Goal: Information Seeking & Learning: Learn about a topic

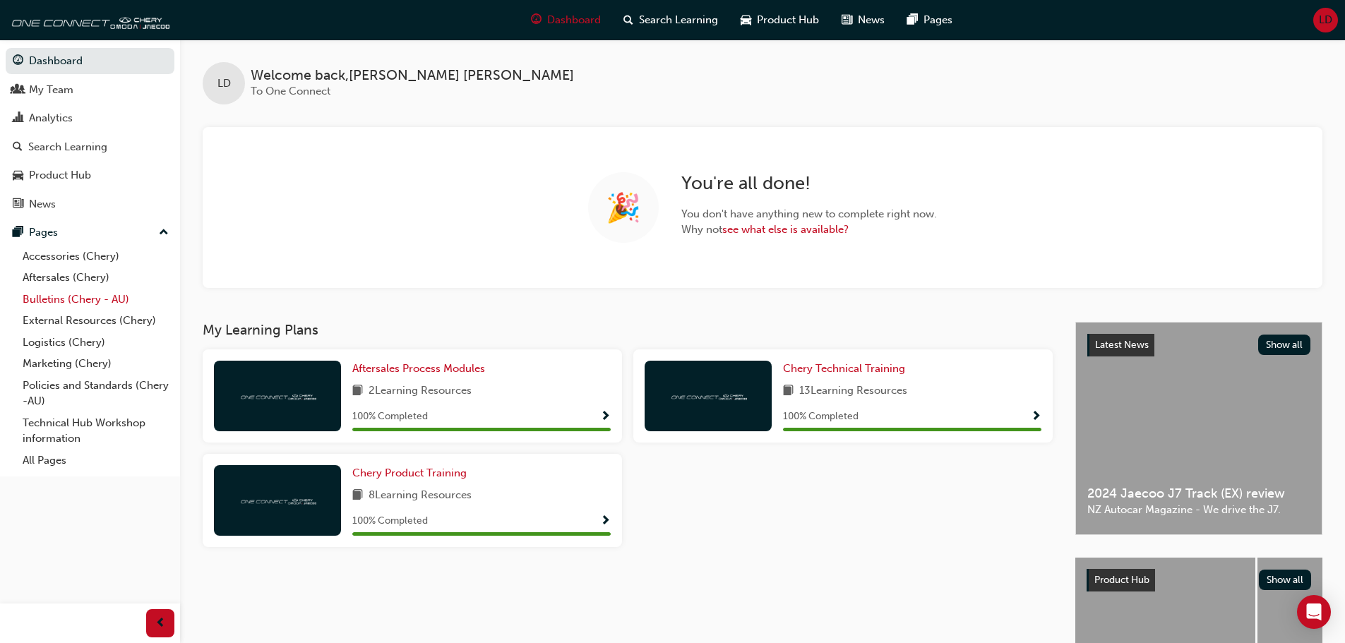
click at [68, 297] on link "Bulletins (Chery - AU)" at bounding box center [95, 300] width 157 height 22
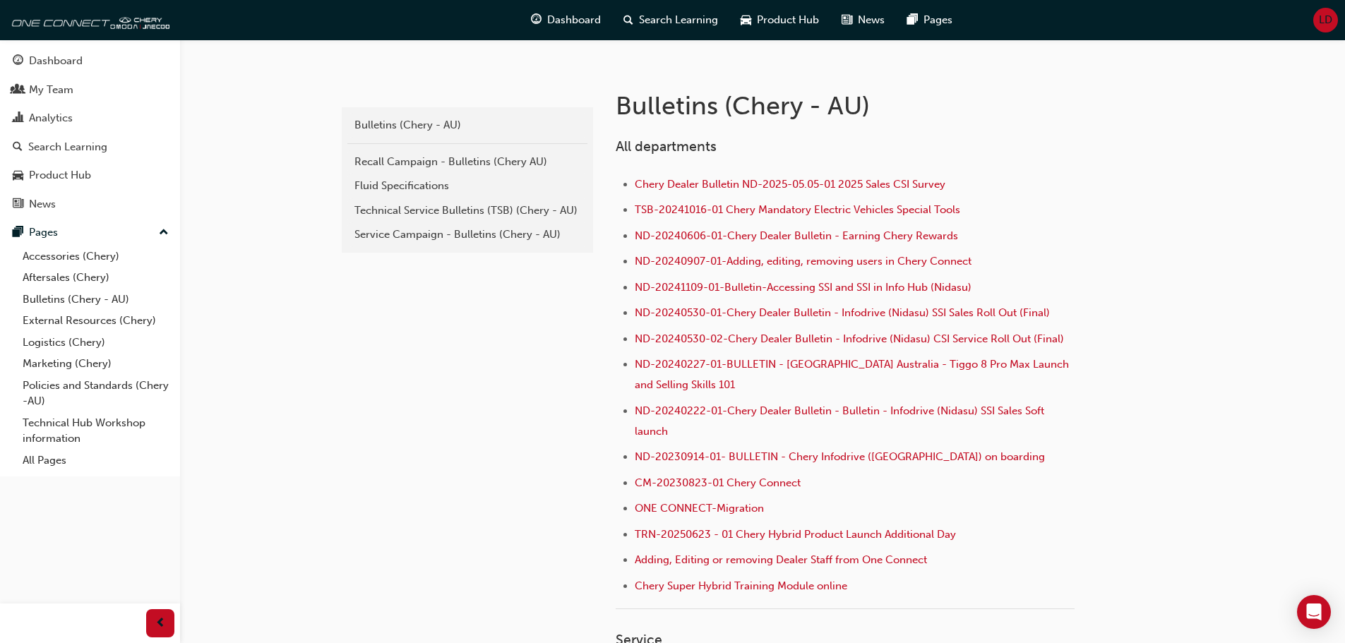
scroll to position [212, 0]
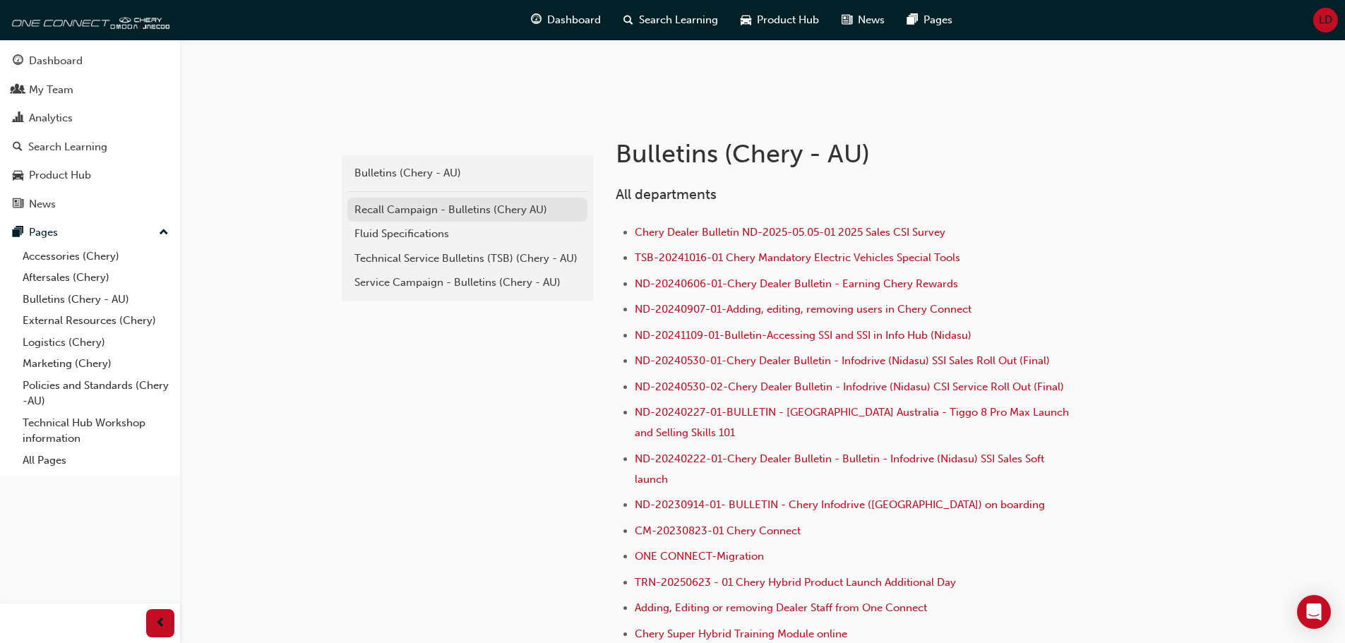
click at [366, 204] on div "Recall Campaign - Bulletins (Chery AU)" at bounding box center [467, 210] width 226 height 16
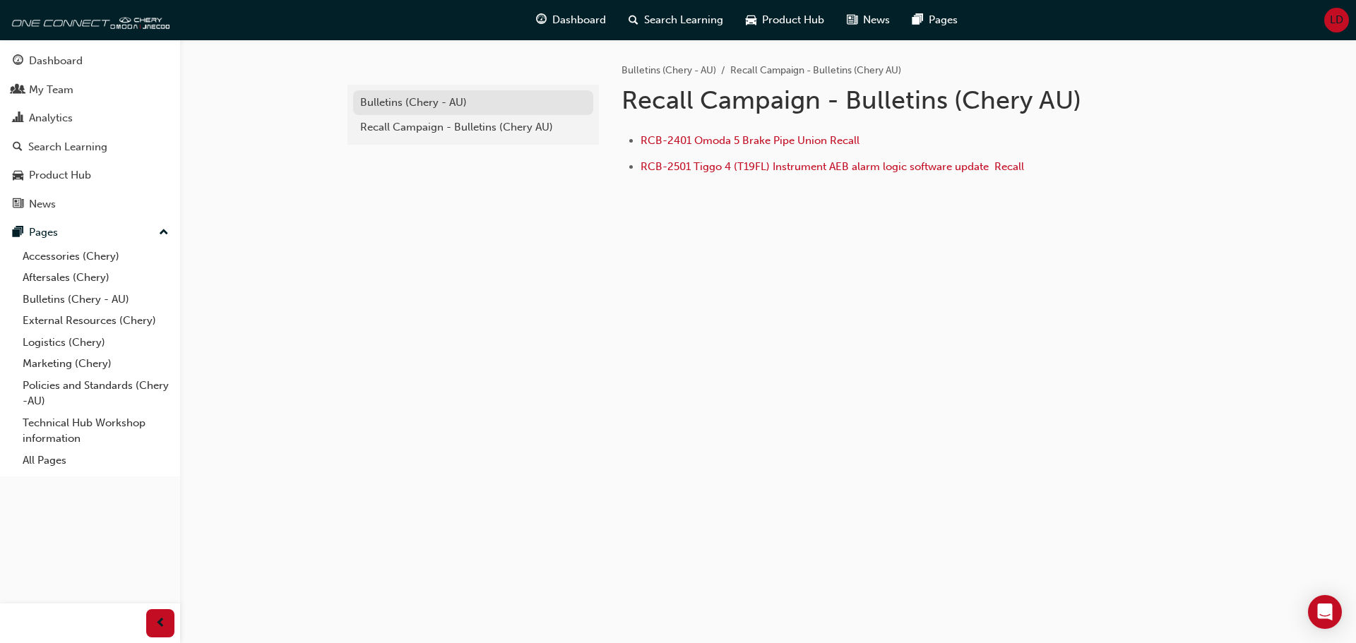
click at [445, 100] on div "Bulletins (Chery - AU)" at bounding box center [473, 103] width 226 height 16
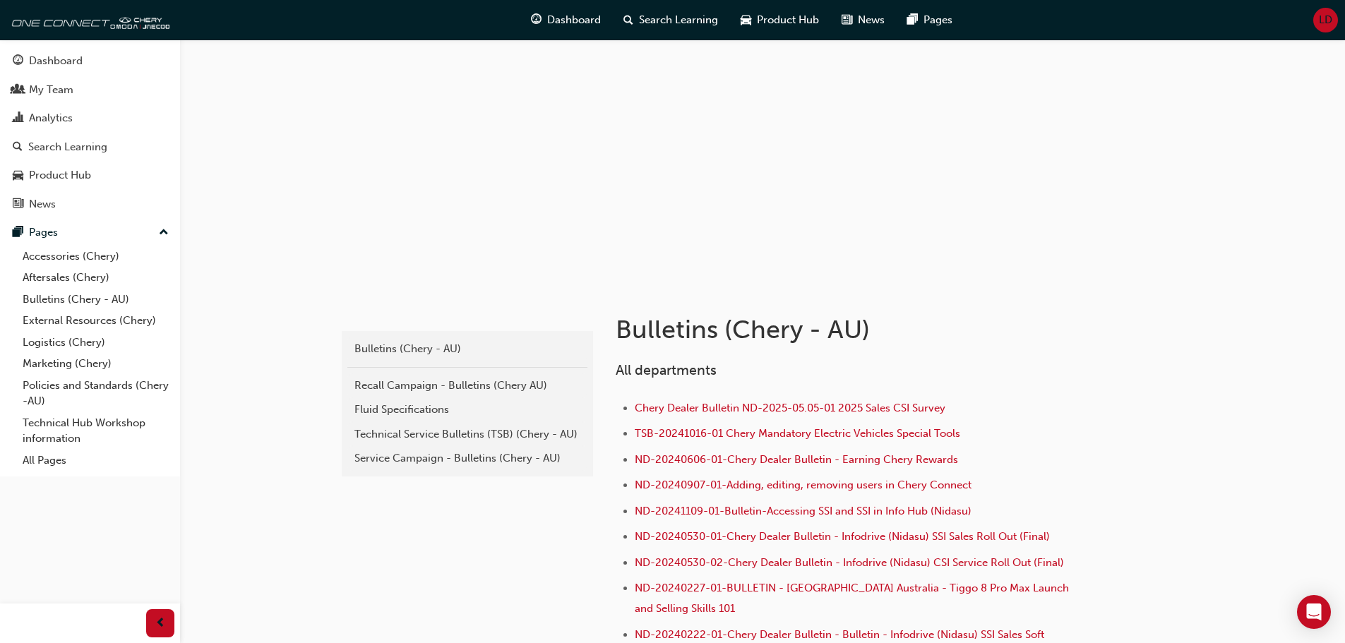
scroll to position [71, 0]
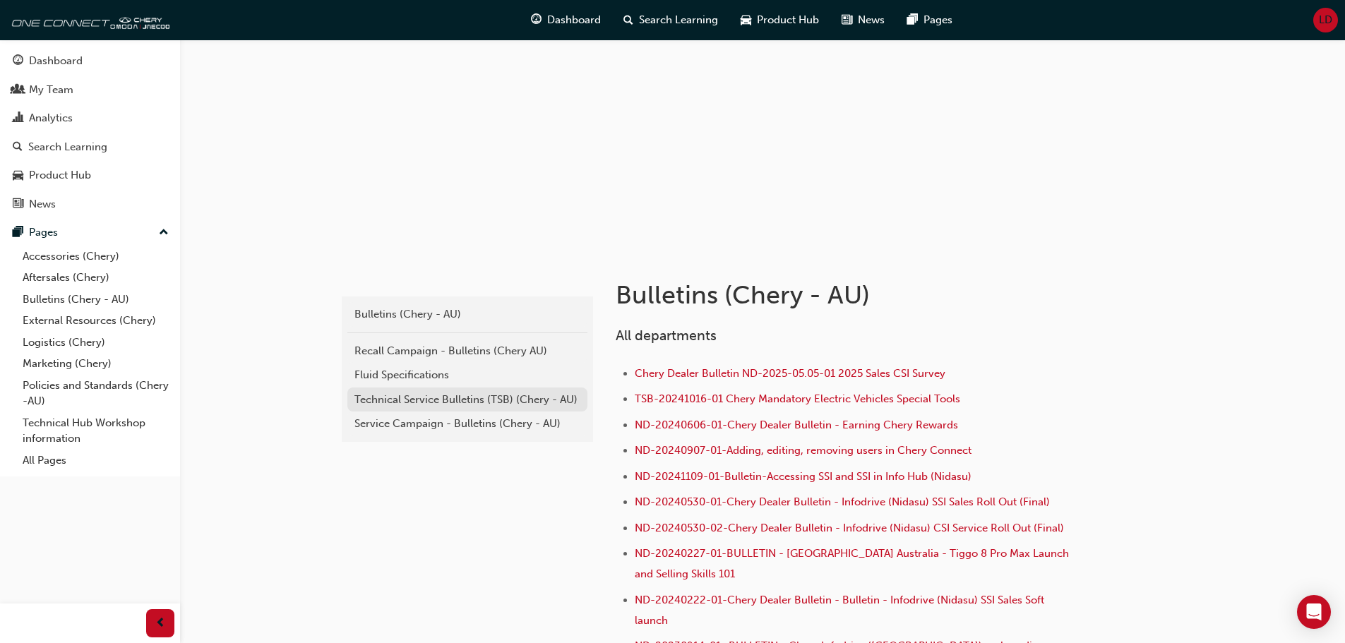
click at [445, 396] on div "Technical Service Bulletins (TSB) (Chery - AU)" at bounding box center [467, 400] width 226 height 16
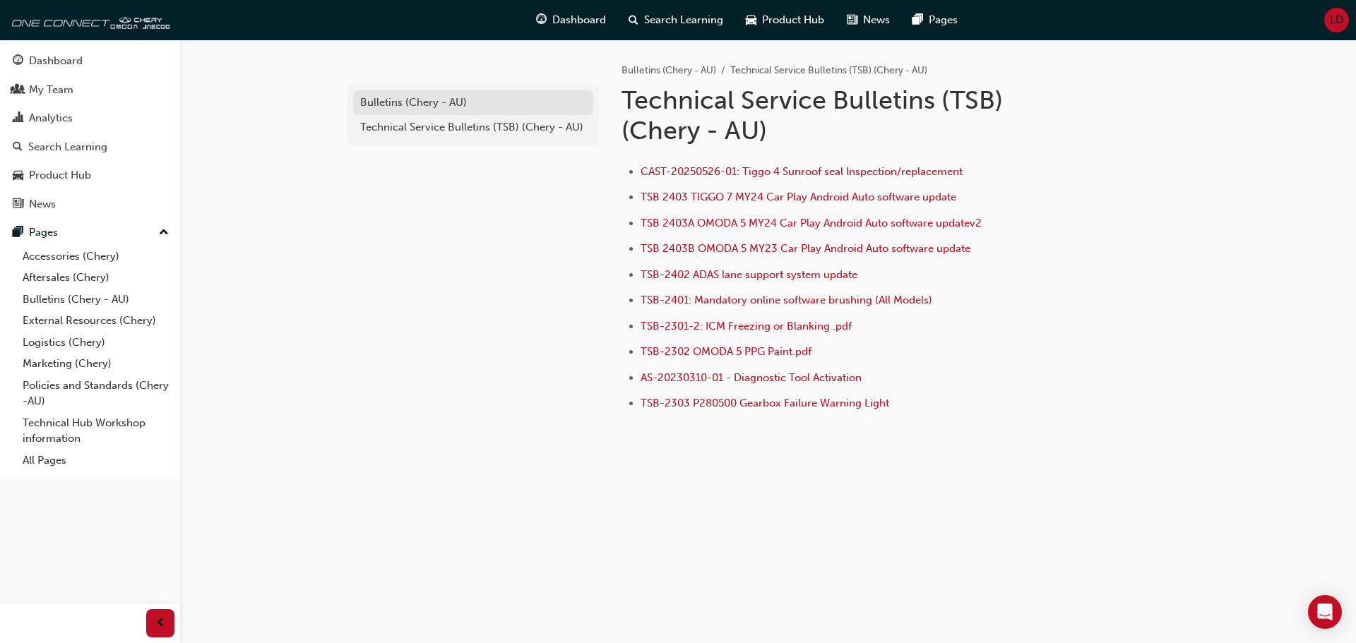
click at [429, 97] on div "Bulletins (Chery - AU)" at bounding box center [473, 103] width 226 height 16
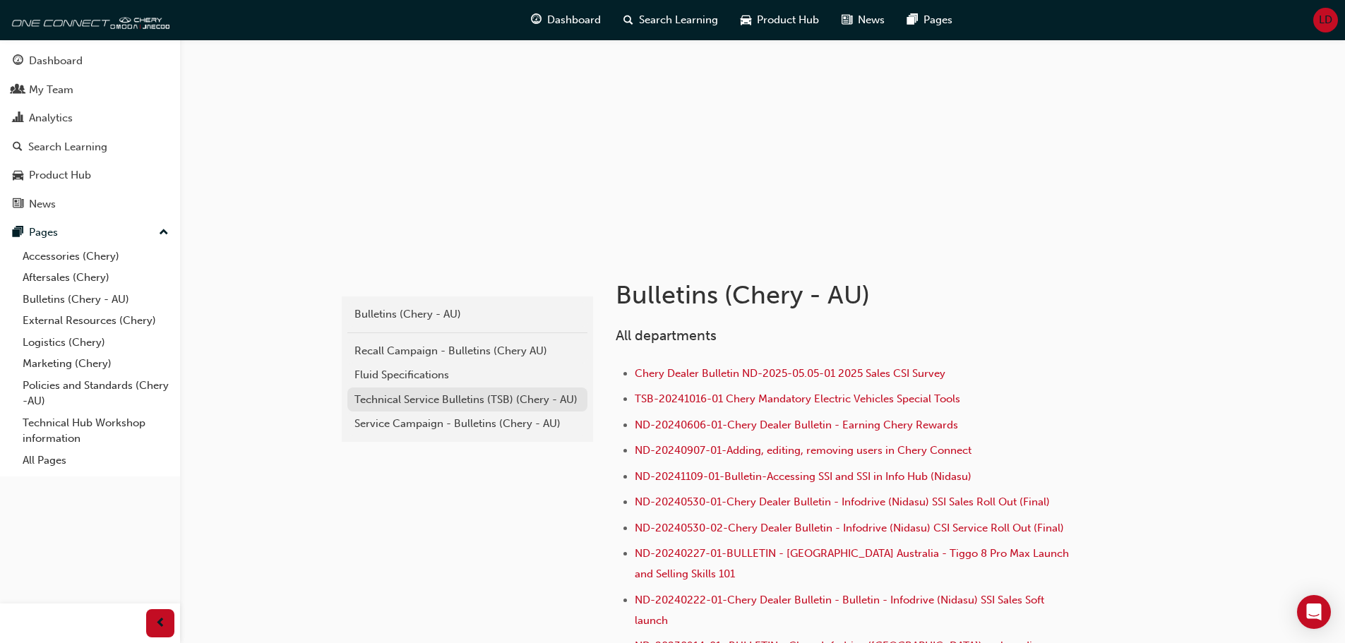
scroll to position [141, 0]
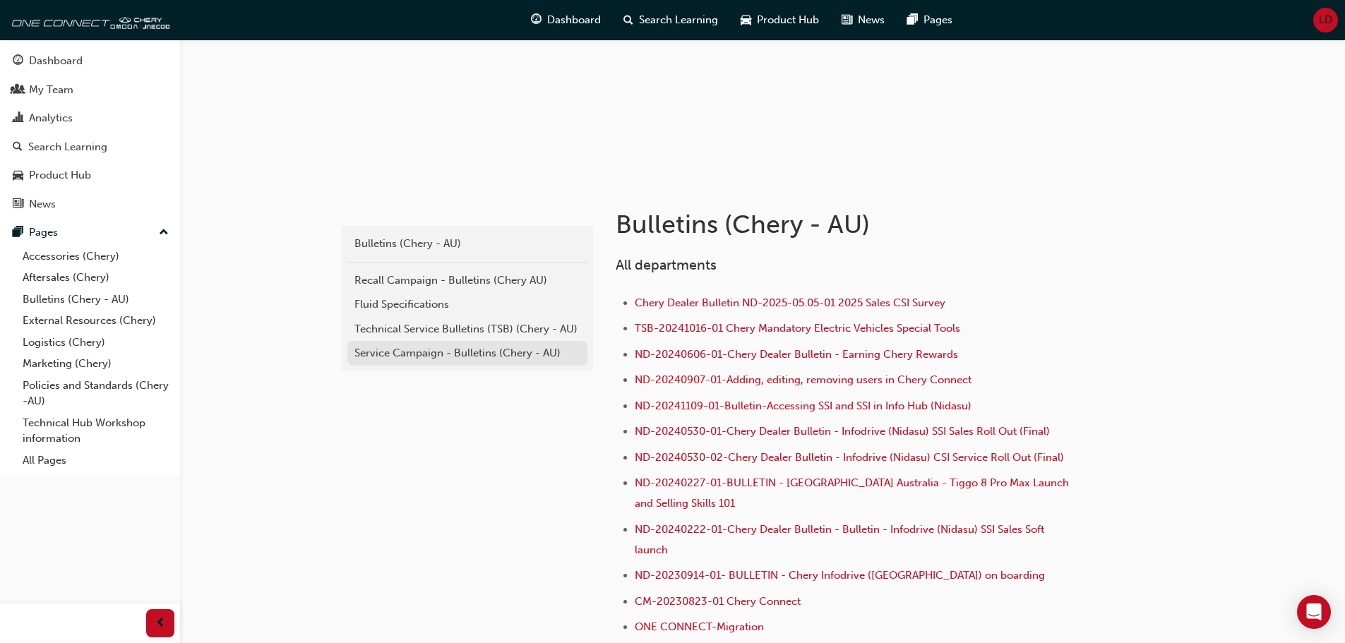
click at [444, 362] on link "Service Campaign - Bulletins (Chery - AU)" at bounding box center [467, 353] width 240 height 25
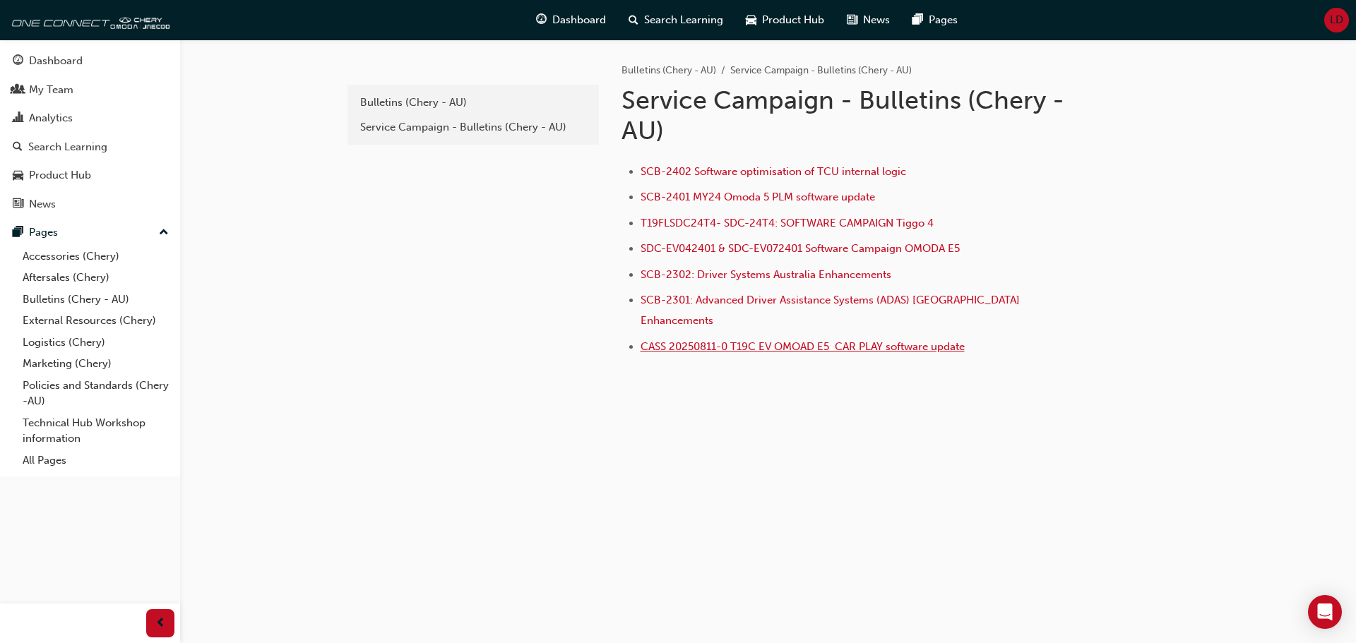
click at [700, 340] on span "CASS 20250811-0 T19C EV OMOAD E5 CAR PLAY software update" at bounding box center [802, 346] width 324 height 13
